Goal: Navigation & Orientation: Find specific page/section

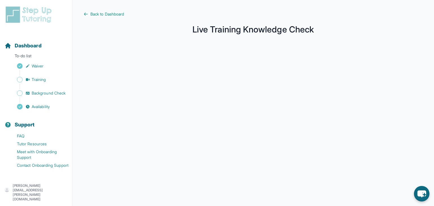
click at [103, 10] on main "Back to Dashboard Live Training Knowledge Check" at bounding box center [253, 150] width 362 height 301
click at [105, 14] on span "Back to Dashboard" at bounding box center [107, 14] width 34 height 6
